Goal: Transaction & Acquisition: Purchase product/service

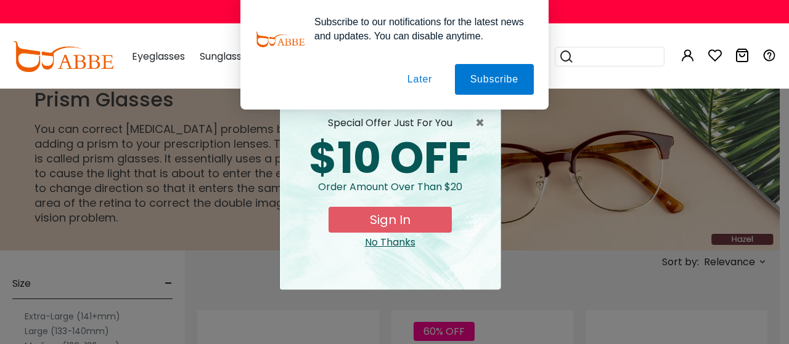
click at [0, 0] on button "Later" at bounding box center [0, 0] width 0 height 0
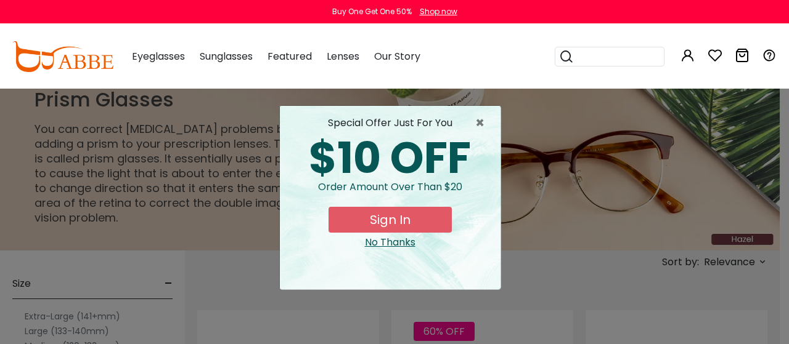
click at [368, 219] on button "Sign In" at bounding box center [389, 220] width 123 height 26
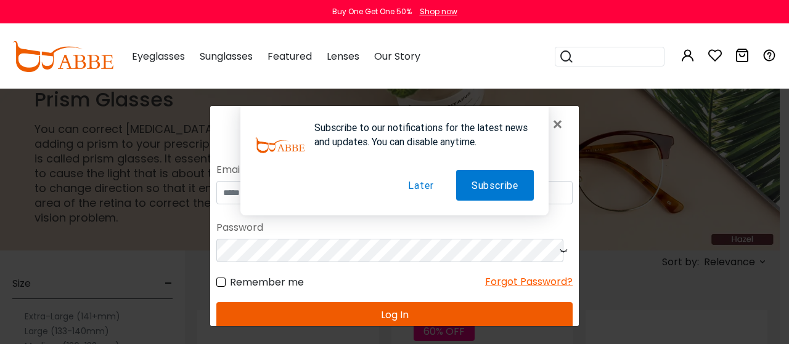
click at [413, 184] on button "Later" at bounding box center [421, 185] width 56 height 31
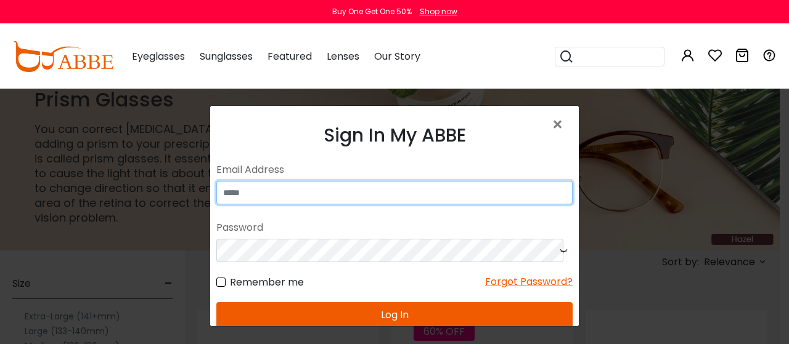
click at [375, 196] on input "email" at bounding box center [394, 192] width 356 height 23
type input "**********"
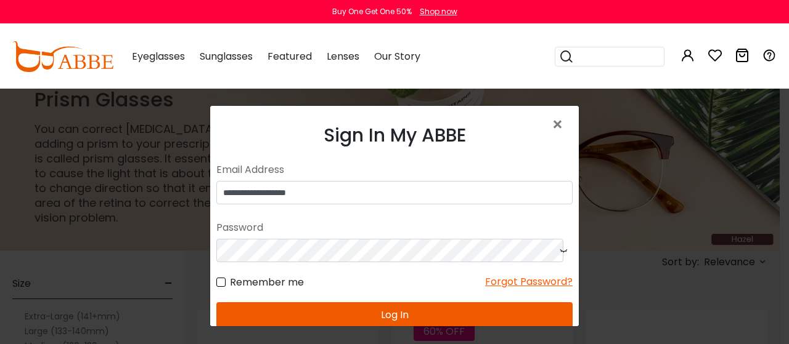
click at [441, 312] on button "Log In" at bounding box center [394, 316] width 356 height 26
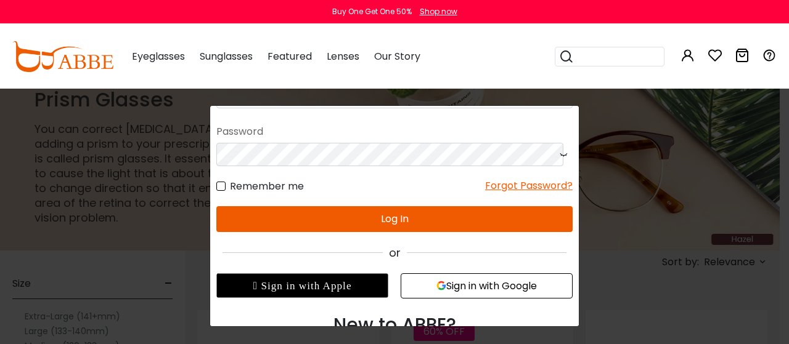
scroll to position [140, 0]
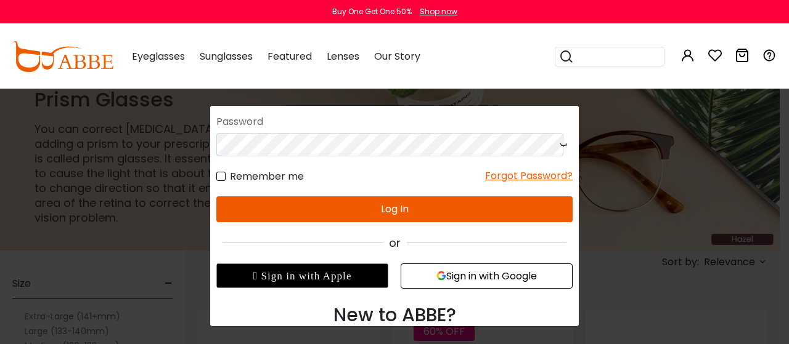
click at [447, 272] on button "Sign in with Google" at bounding box center [487, 276] width 172 height 25
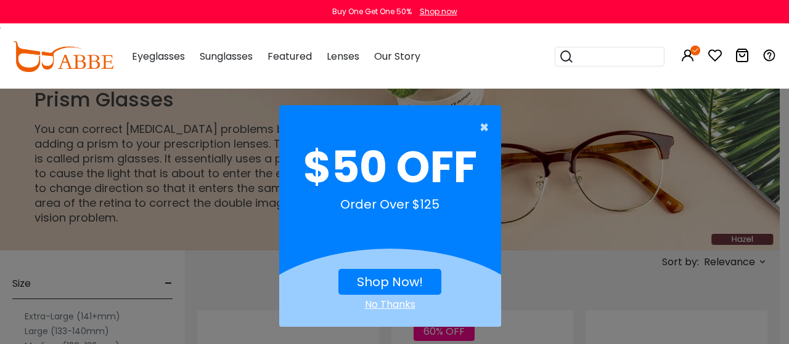
click at [483, 130] on span "×" at bounding box center [486, 127] width 15 height 25
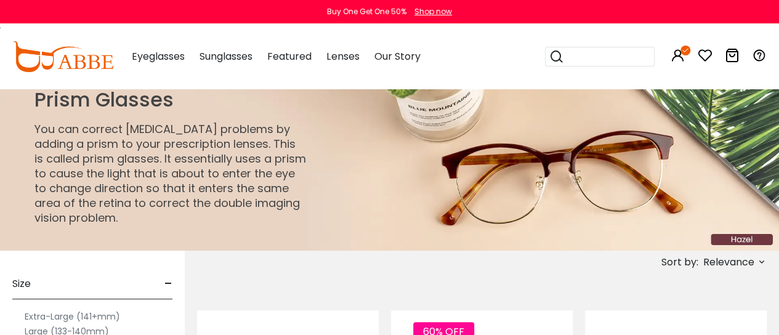
click at [731, 256] on span "Relevance" at bounding box center [729, 262] width 51 height 22
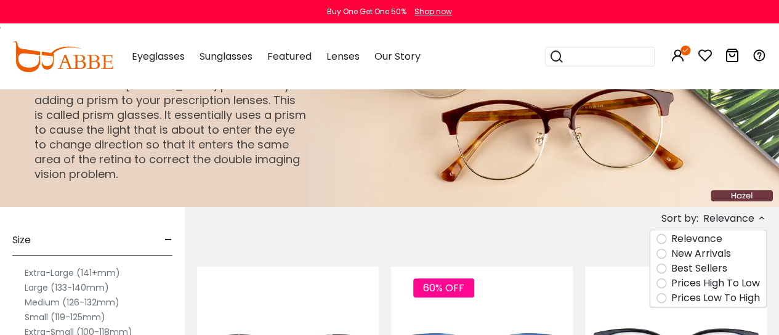
scroll to position [123, 0]
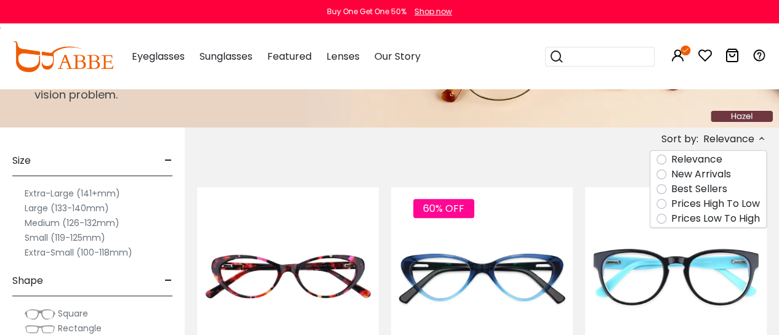
click at [672, 214] on label "Prices Low To High" at bounding box center [716, 218] width 89 height 15
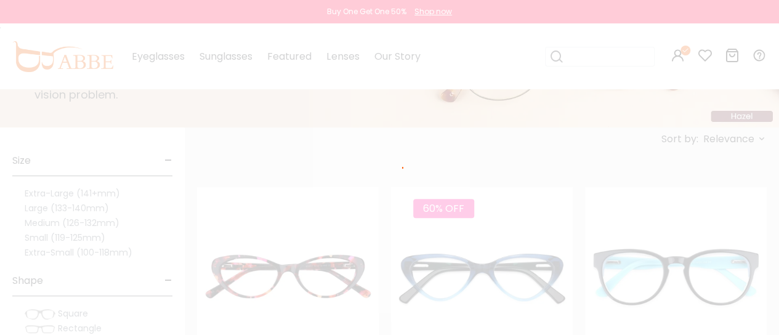
scroll to position [38, 0]
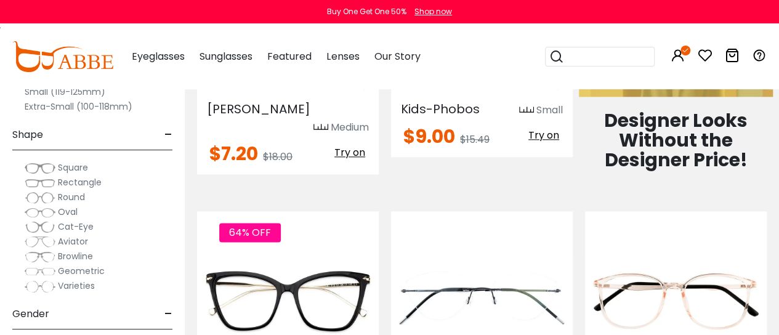
scroll to position [739, 0]
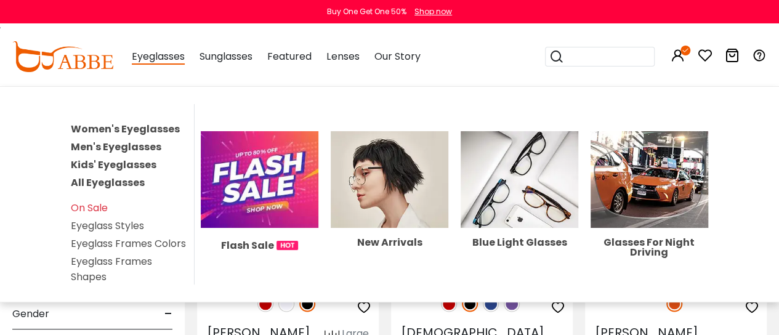
click at [156, 129] on link "Women's Eyeglasses" at bounding box center [125, 129] width 109 height 14
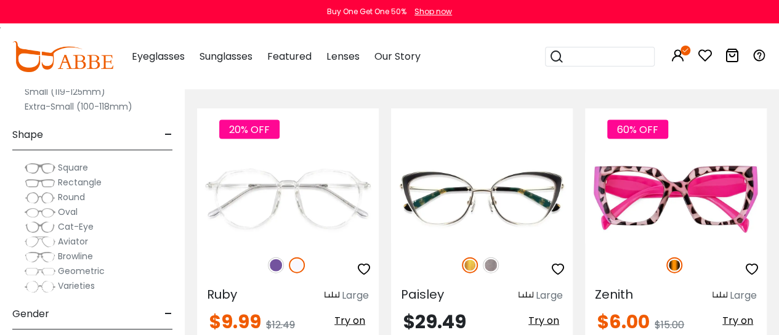
scroll to position [3635, 0]
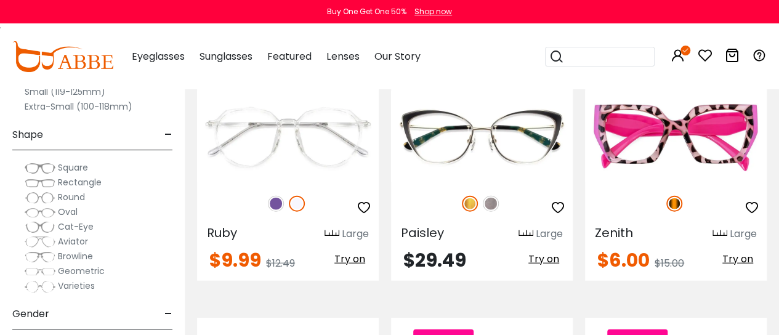
click at [49, 165] on img at bounding box center [40, 168] width 31 height 12
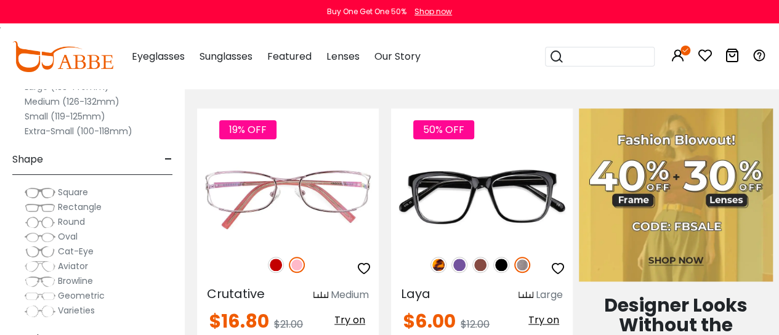
scroll to position [555, 0]
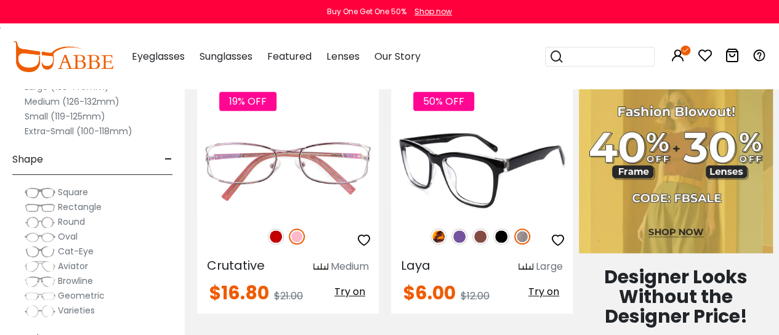
click at [482, 199] on img at bounding box center [482, 169] width 182 height 91
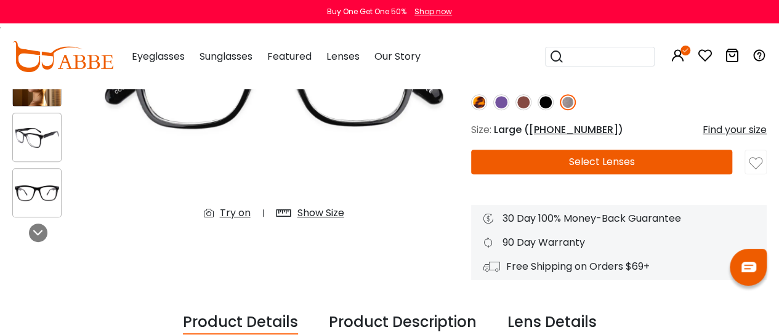
scroll to position [246, 0]
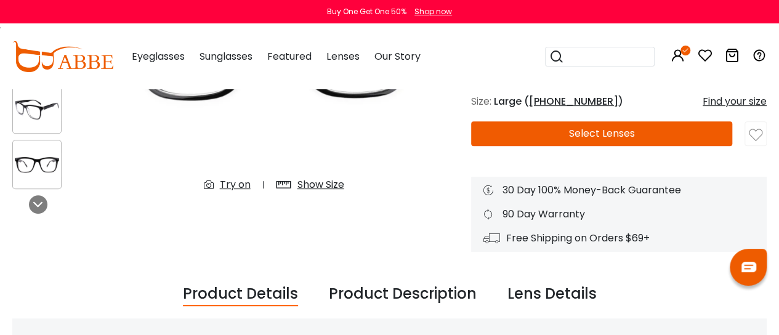
click at [234, 185] on div "Try on" at bounding box center [235, 184] width 31 height 15
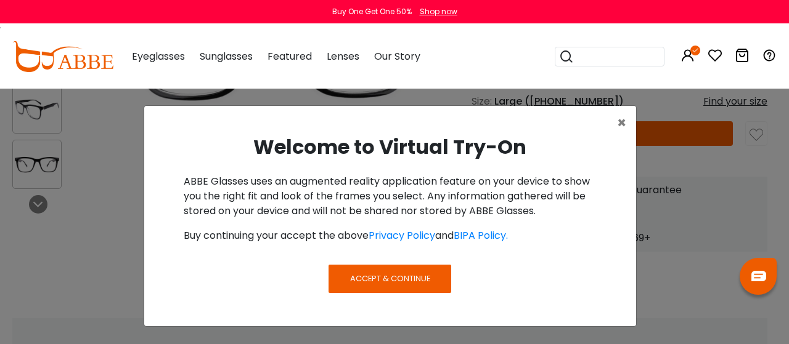
click at [362, 280] on span "Accept & Continue" at bounding box center [390, 279] width 80 height 12
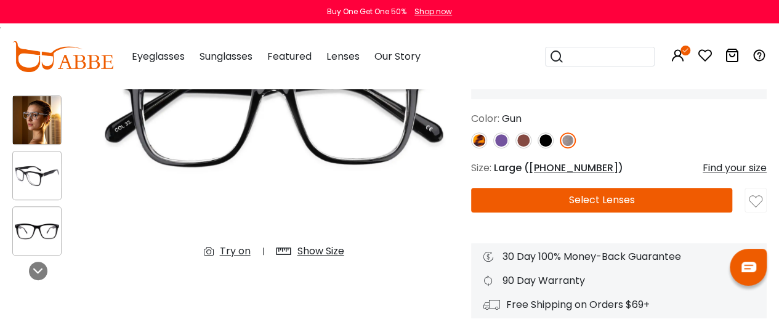
scroll to position [185, 0]
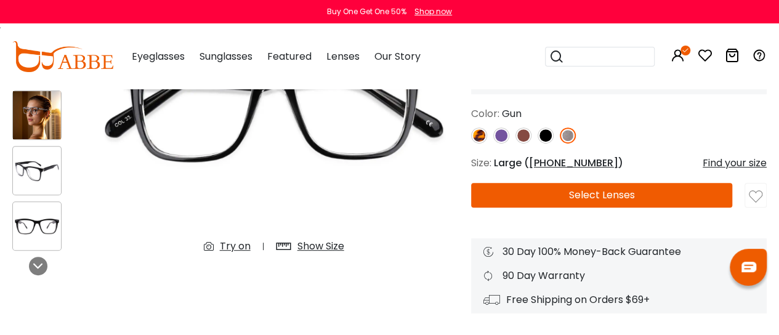
click at [238, 242] on div "Try on" at bounding box center [235, 246] width 31 height 15
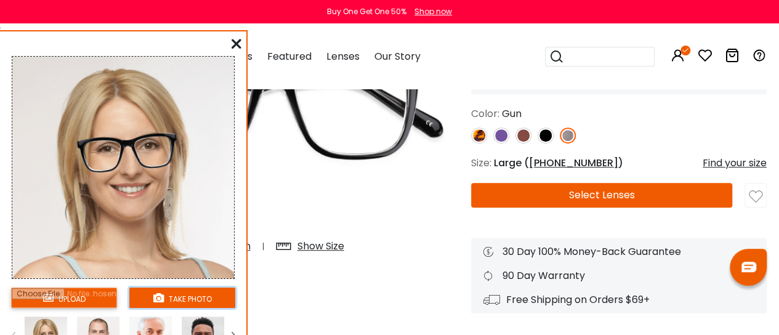
click at [189, 293] on button "take photo" at bounding box center [182, 298] width 106 height 20
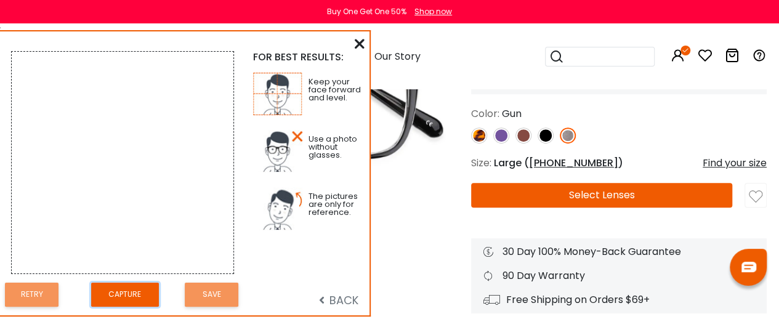
click at [124, 291] on button "Capture" at bounding box center [125, 295] width 68 height 24
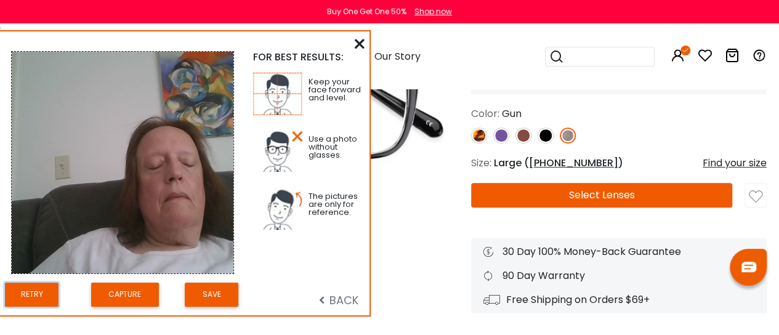
click at [32, 287] on button "Retry" at bounding box center [32, 295] width 54 height 24
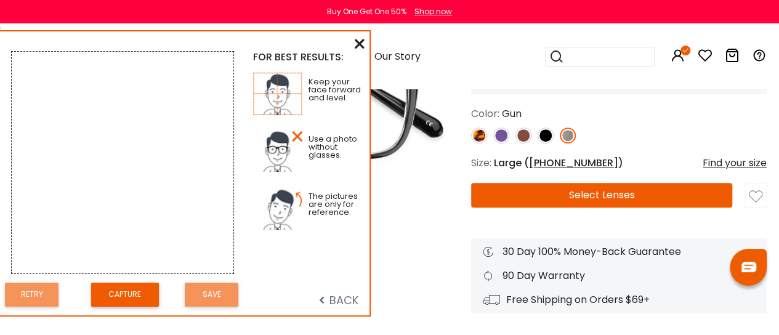
click at [129, 315] on div "****** upload take photo FOR BEST RESULTS: Keep your face forward and level. Us…" at bounding box center [185, 173] width 371 height 287
click at [123, 287] on button "Capture" at bounding box center [125, 294] width 68 height 24
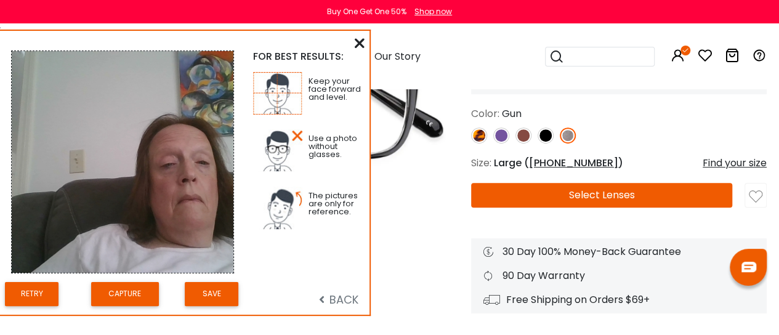
click at [361, 40] on icon at bounding box center [360, 43] width 10 height 10
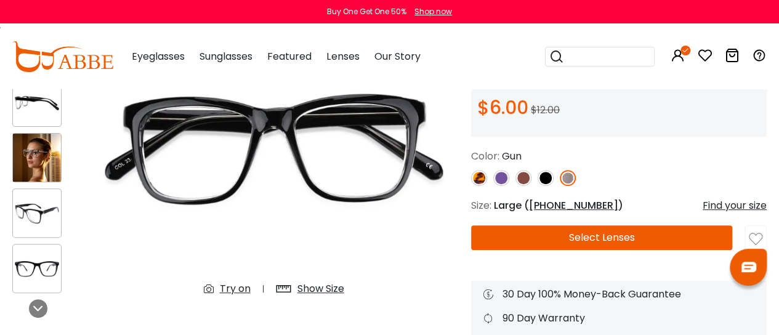
scroll to position [123, 0]
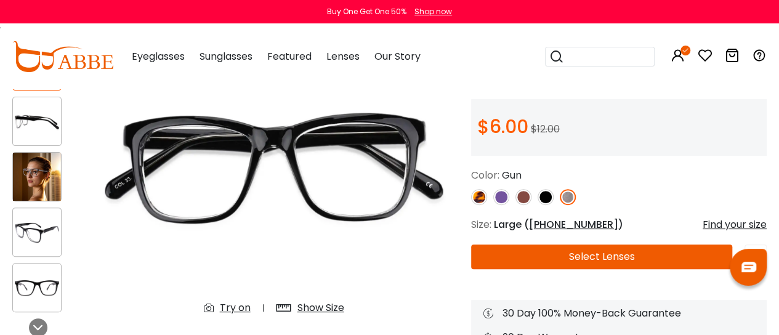
click at [223, 308] on div "Try on" at bounding box center [235, 308] width 31 height 15
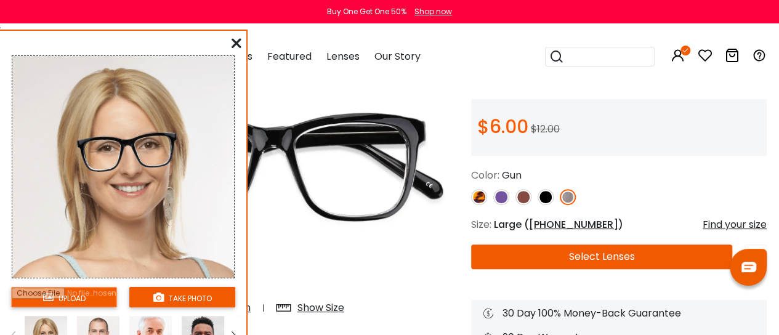
click at [100, 299] on input "file" at bounding box center [64, 297] width 106 height 20
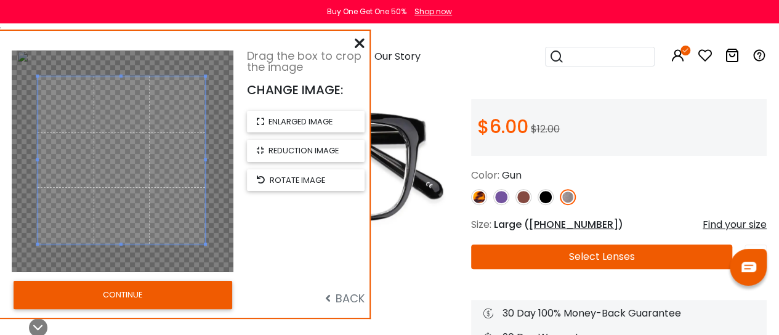
drag, startPoint x: 208, startPoint y: 246, endPoint x: 205, endPoint y: 280, distance: 34.7
click at [205, 280] on div "Drag the box to crop the image CHANGE IMAGE: enlarged image reduction image rot…" at bounding box center [185, 174] width 370 height 287
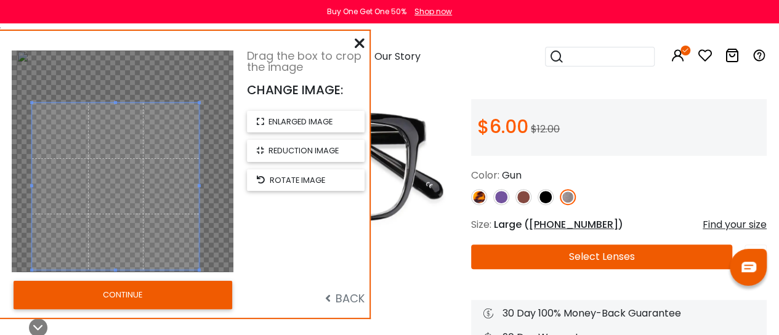
drag, startPoint x: 176, startPoint y: 133, endPoint x: 170, endPoint y: 160, distance: 27.1
click at [170, 160] on span at bounding box center [115, 186] width 167 height 167
click at [355, 41] on icon at bounding box center [360, 43] width 10 height 10
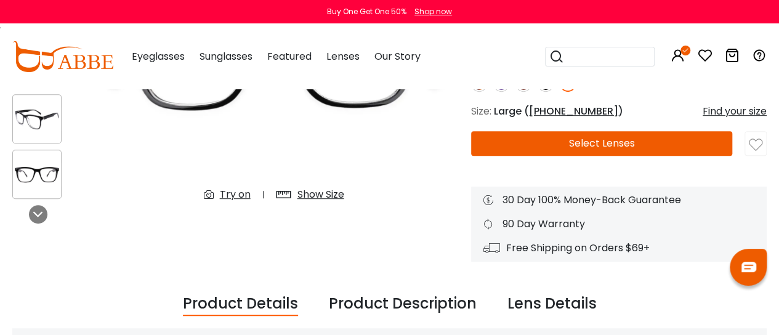
scroll to position [246, 0]
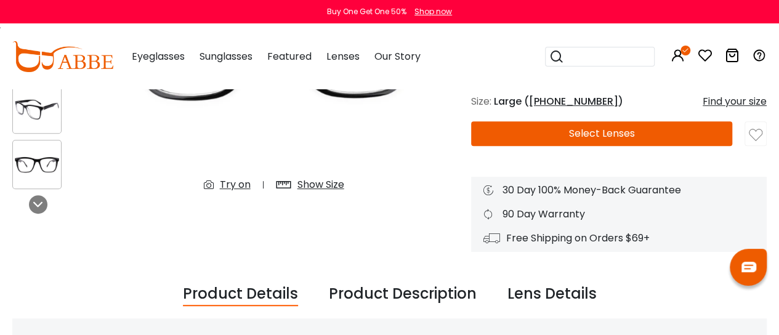
click at [245, 181] on div "Try on" at bounding box center [235, 184] width 31 height 15
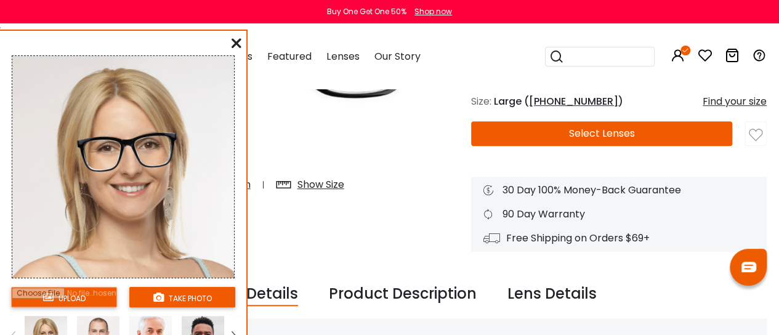
click at [83, 299] on input "file" at bounding box center [64, 297] width 106 height 20
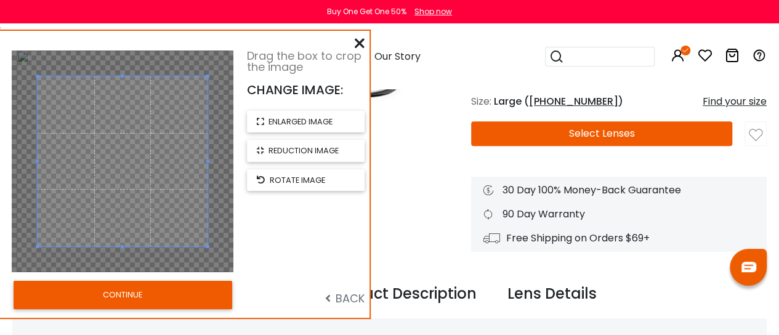
click at [134, 290] on button "CONTINUE" at bounding box center [123, 295] width 219 height 28
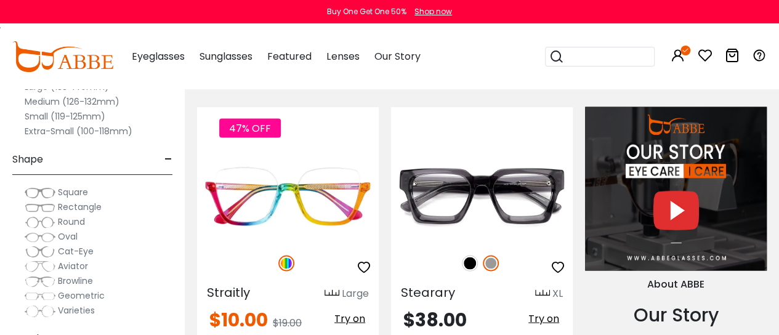
scroll to position [1109, 0]
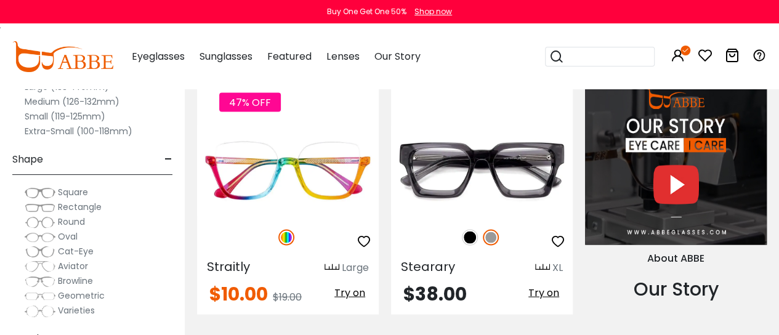
click at [81, 206] on span "Rectangle" at bounding box center [80, 207] width 44 height 12
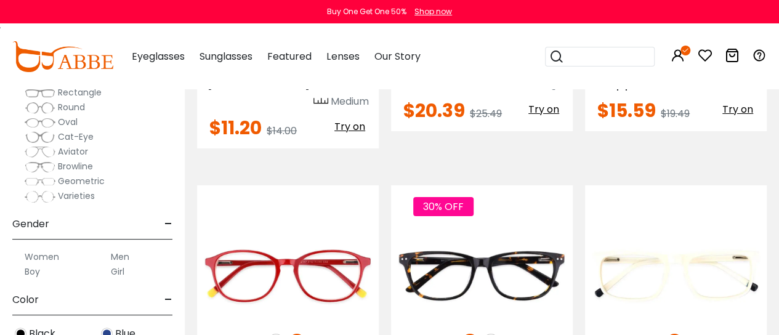
scroll to position [185, 0]
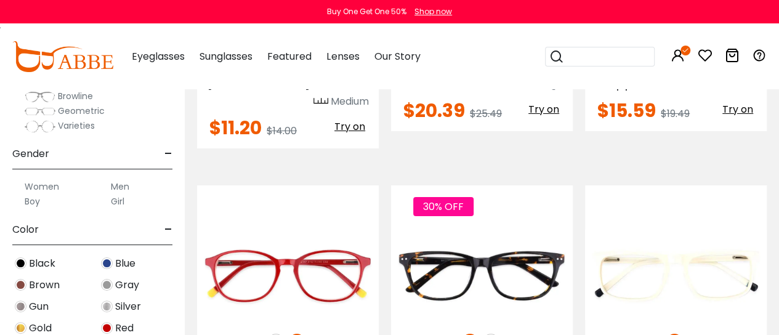
click at [39, 287] on span "Brown" at bounding box center [44, 285] width 31 height 15
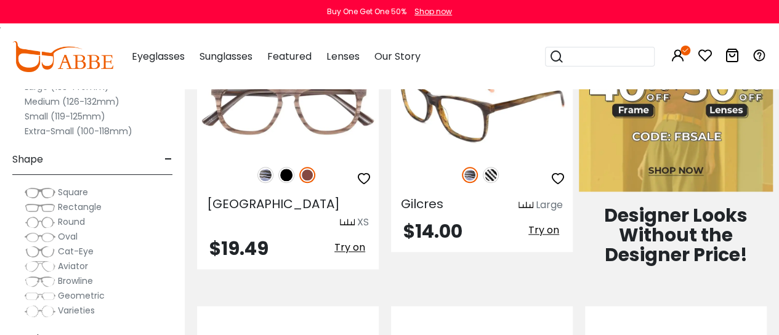
scroll to position [493, 0]
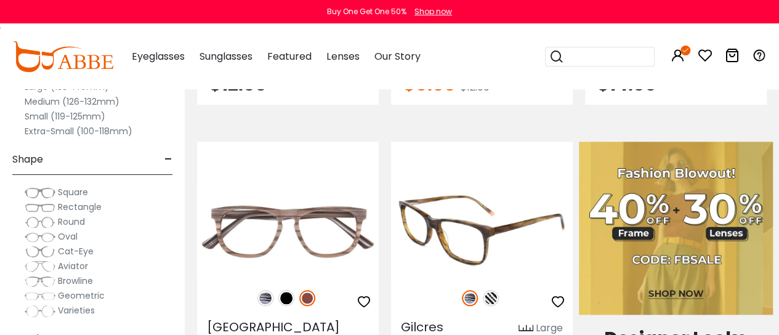
click at [445, 238] on img at bounding box center [482, 231] width 182 height 91
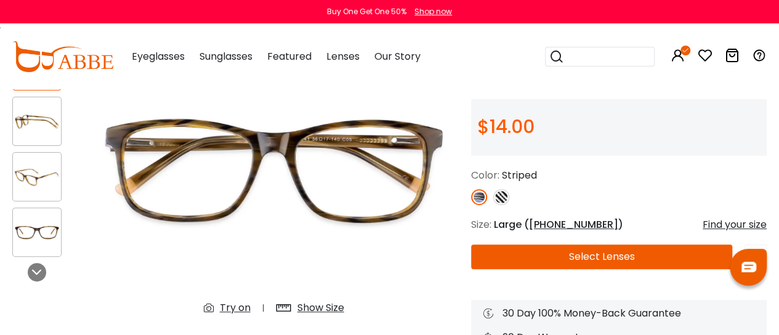
scroll to position [185, 0]
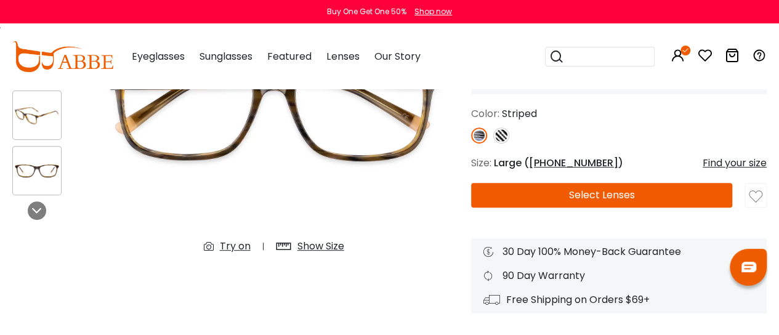
click at [235, 249] on div "Try on" at bounding box center [235, 246] width 31 height 15
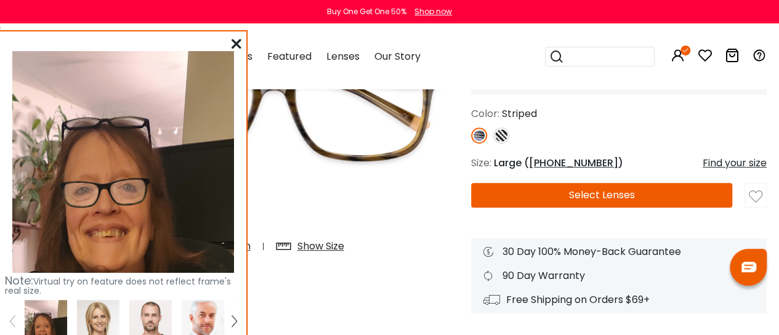
click at [232, 44] on icon at bounding box center [237, 44] width 10 height 10
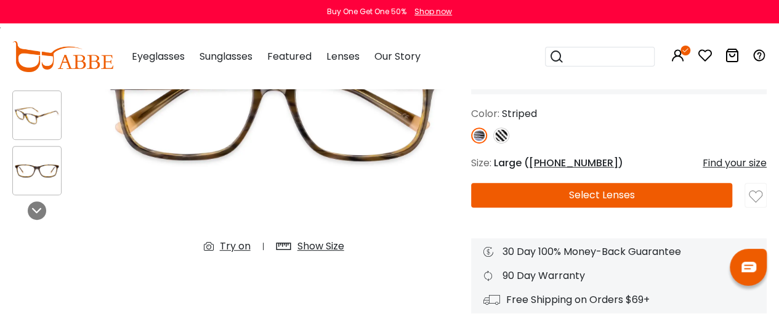
click at [599, 195] on button "Select Lenses" at bounding box center [601, 195] width 261 height 25
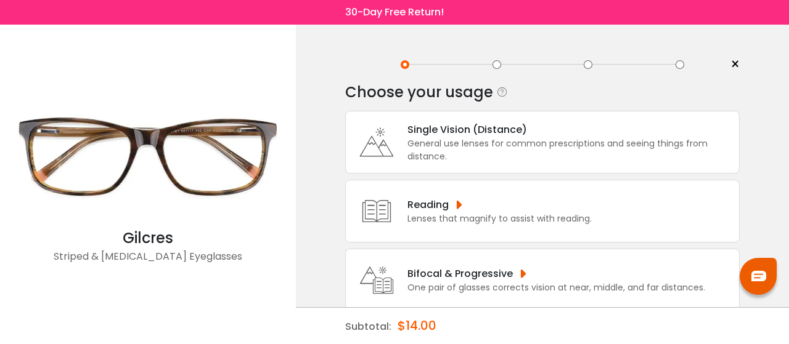
click at [495, 221] on div "Lenses that magnify to assist with reading." at bounding box center [499, 219] width 184 height 13
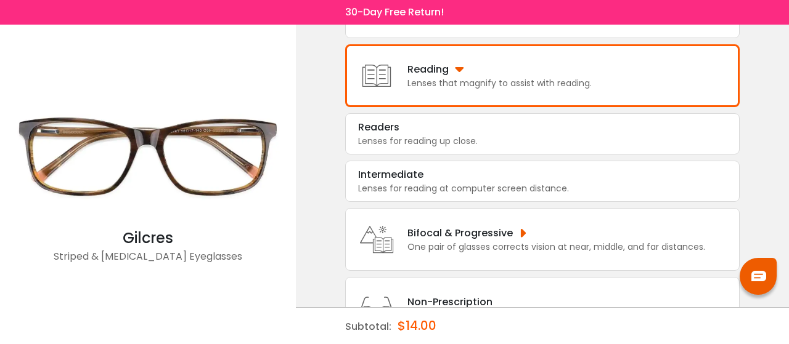
scroll to position [5, 0]
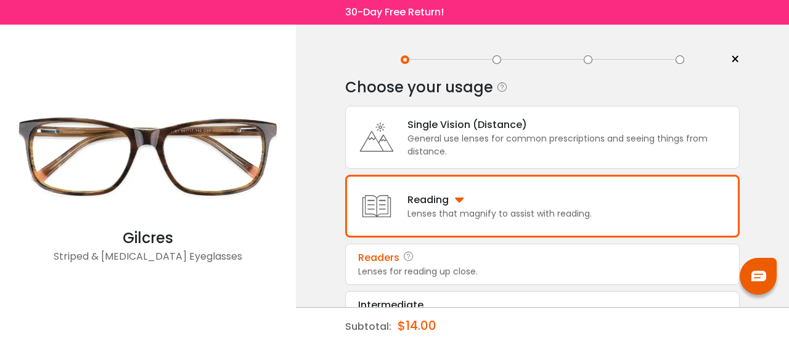
click at [474, 272] on div "Lenses for reading up close." at bounding box center [542, 272] width 368 height 13
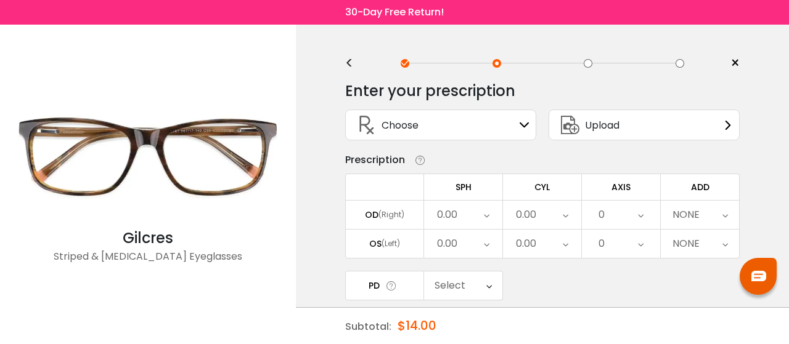
scroll to position [0, 0]
click at [690, 126] on div "Upload" at bounding box center [643, 126] width 191 height 31
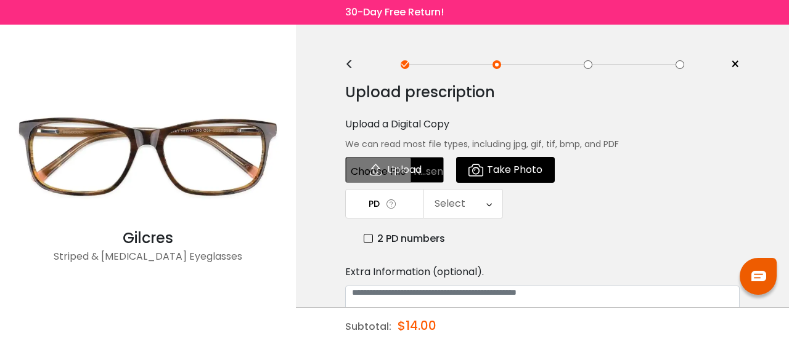
click at [402, 166] on input "file" at bounding box center [394, 170] width 99 height 26
type input "**********"
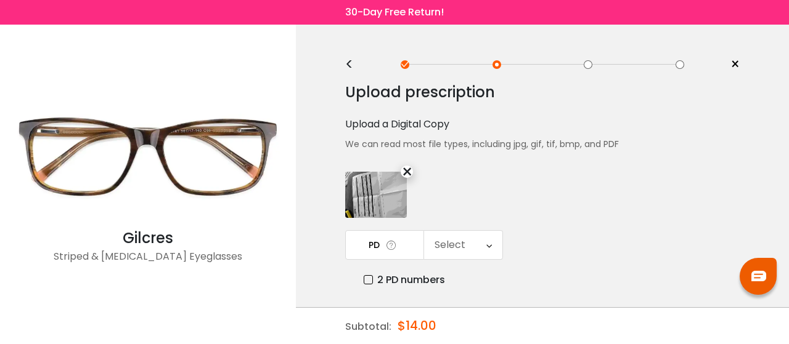
click at [356, 195] on img at bounding box center [376, 195] width 62 height 46
click at [372, 272] on label "2 PD numbers" at bounding box center [404, 279] width 81 height 15
click at [497, 239] on div "Right PD" at bounding box center [463, 245] width 78 height 28
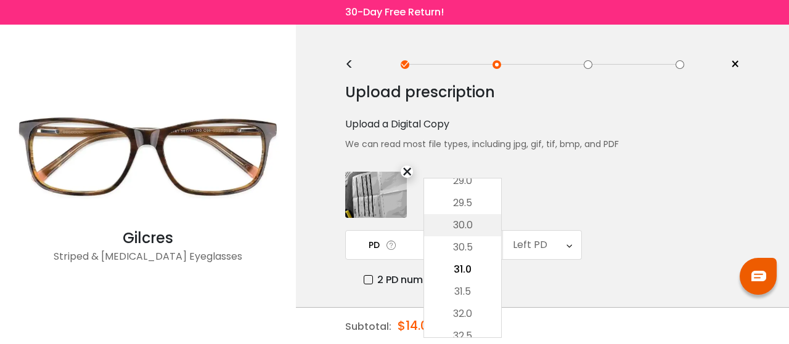
click at [495, 226] on li "30.0" at bounding box center [462, 225] width 77 height 22
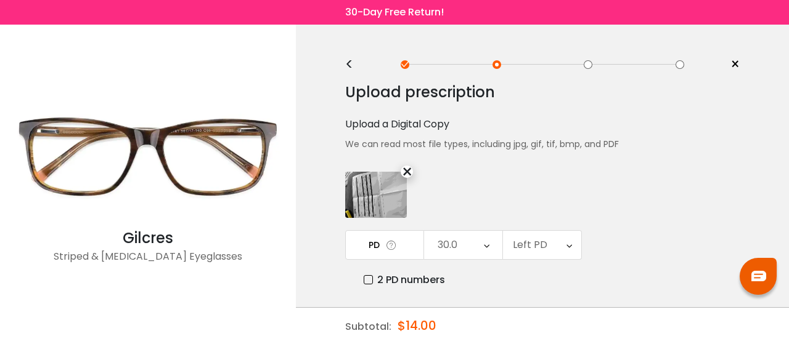
click at [559, 242] on div "Left PD" at bounding box center [542, 245] width 78 height 28
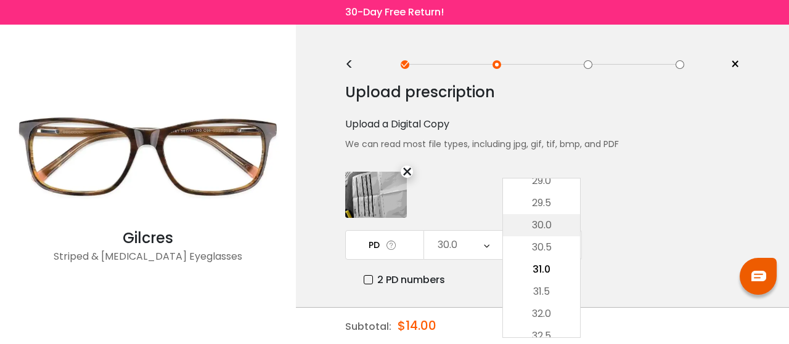
click at [558, 222] on li "30.0" at bounding box center [541, 225] width 77 height 22
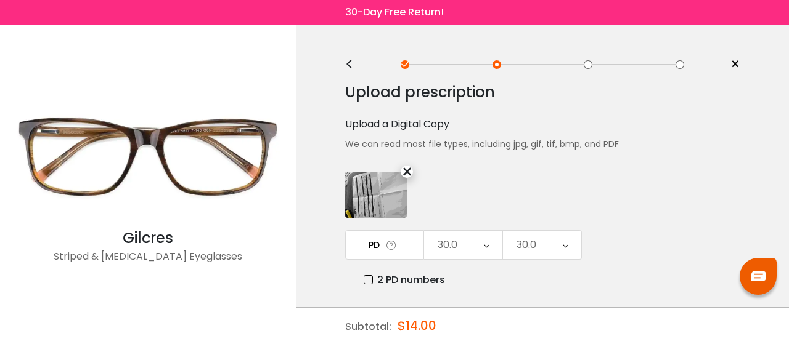
scroll to position [123, 0]
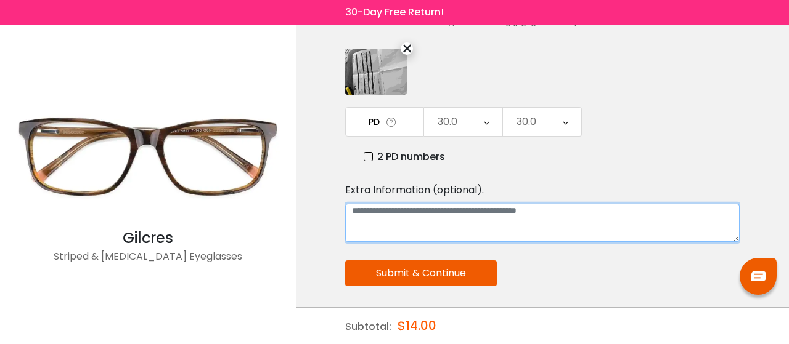
click at [392, 216] on textarea at bounding box center [542, 223] width 394 height 38
type textarea "**********"
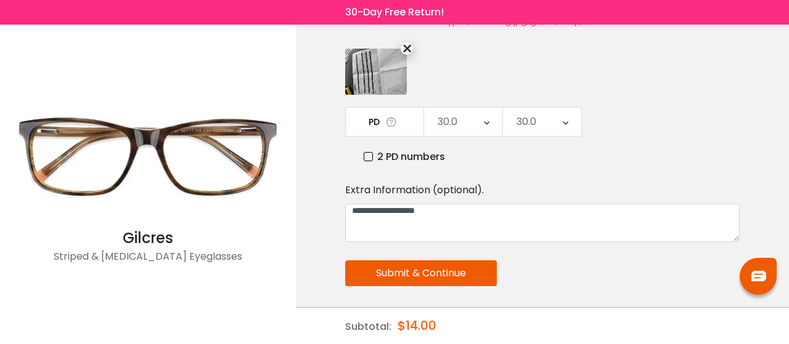
click at [450, 261] on button "Submit & Continue" at bounding box center [421, 274] width 152 height 26
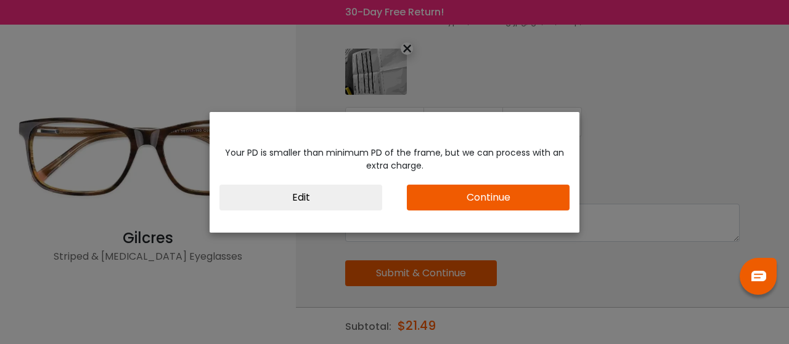
click at [529, 188] on button "Continue" at bounding box center [488, 198] width 163 height 26
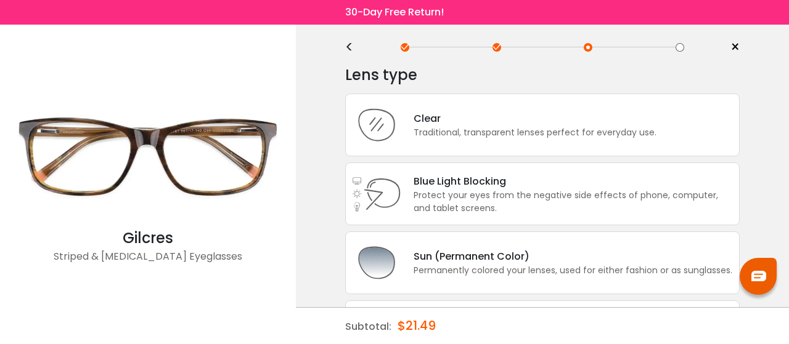
scroll to position [0, 0]
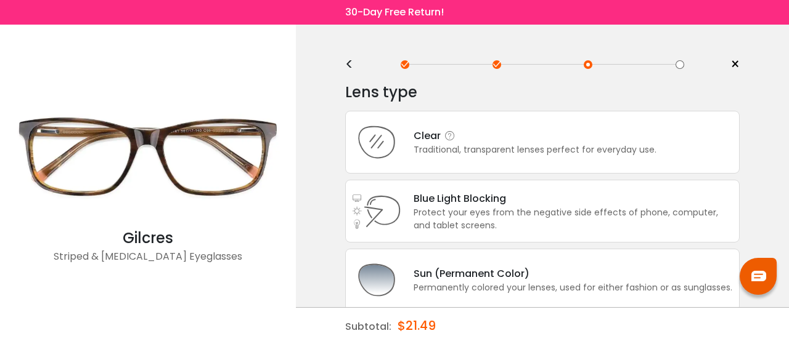
click at [612, 150] on div "Traditional, transparent lenses perfect for everyday use." at bounding box center [534, 150] width 243 height 13
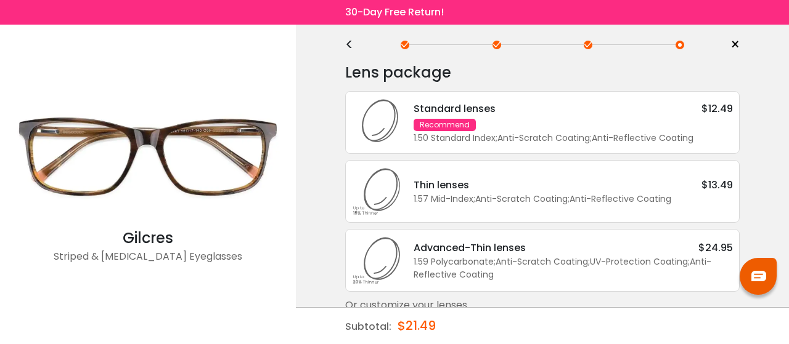
scroll to position [36, 0]
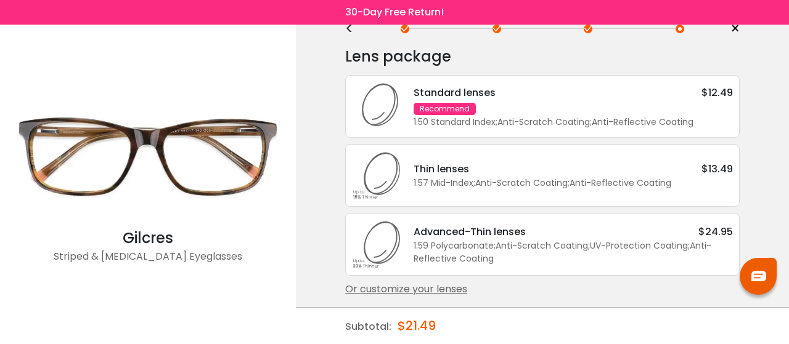
click at [486, 89] on div "Standard lenses" at bounding box center [454, 92] width 82 height 15
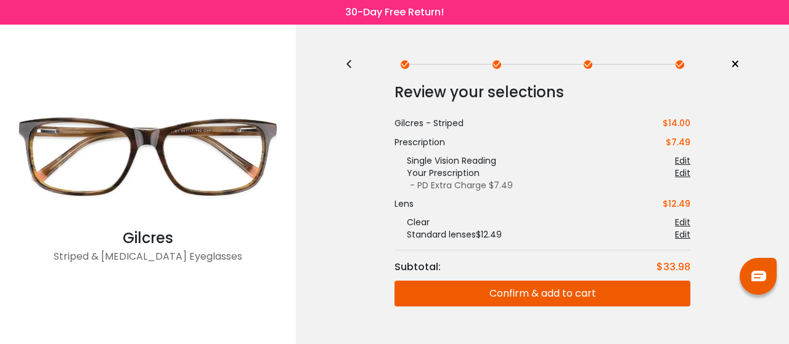
scroll to position [0, 0]
click at [757, 268] on div at bounding box center [757, 276] width 37 height 37
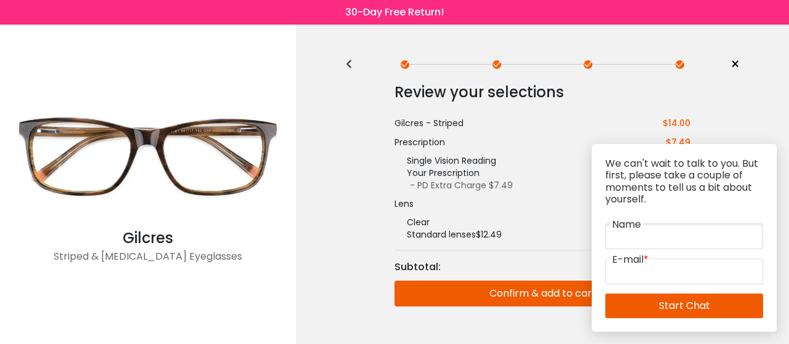
click at [609, 236] on input "text" at bounding box center [684, 237] width 158 height 26
click at [656, 233] on input "text" at bounding box center [684, 237] width 158 height 26
type input "*"
type input "*****"
click at [658, 275] on input "email" at bounding box center [684, 272] width 158 height 26
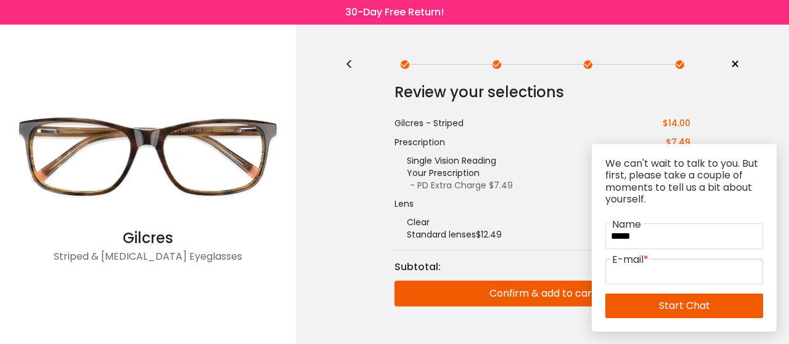
type input "**********"
click at [667, 307] on link "Start Chat" at bounding box center [684, 306] width 158 height 25
